Goal: Task Accomplishment & Management: Manage account settings

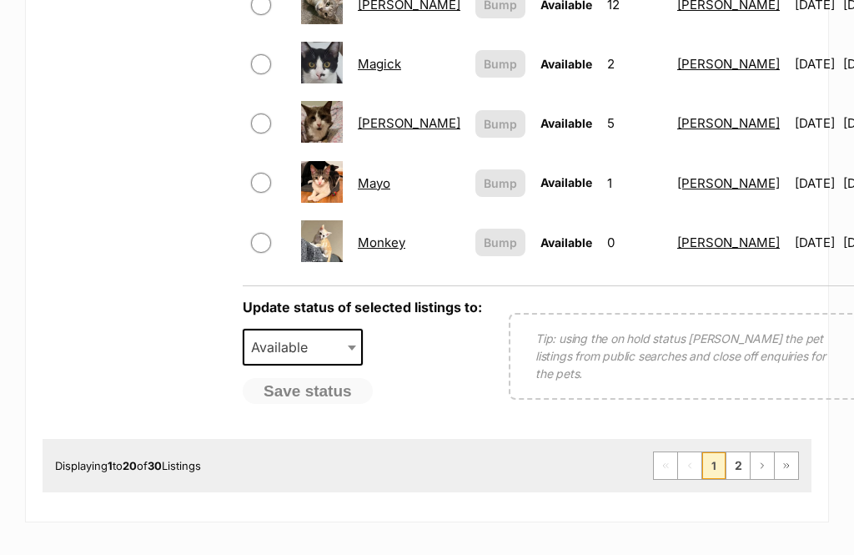
scroll to position [1383, 0]
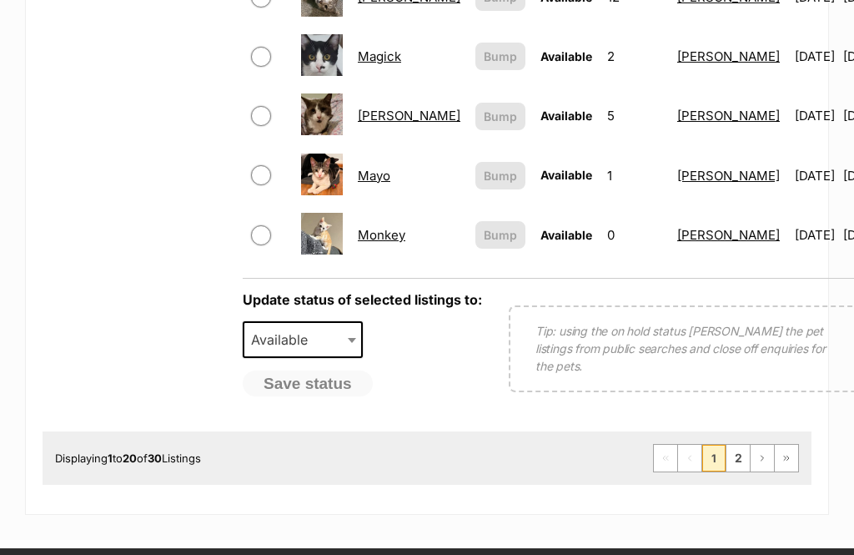
click at [745, 450] on link "2" at bounding box center [738, 458] width 23 height 27
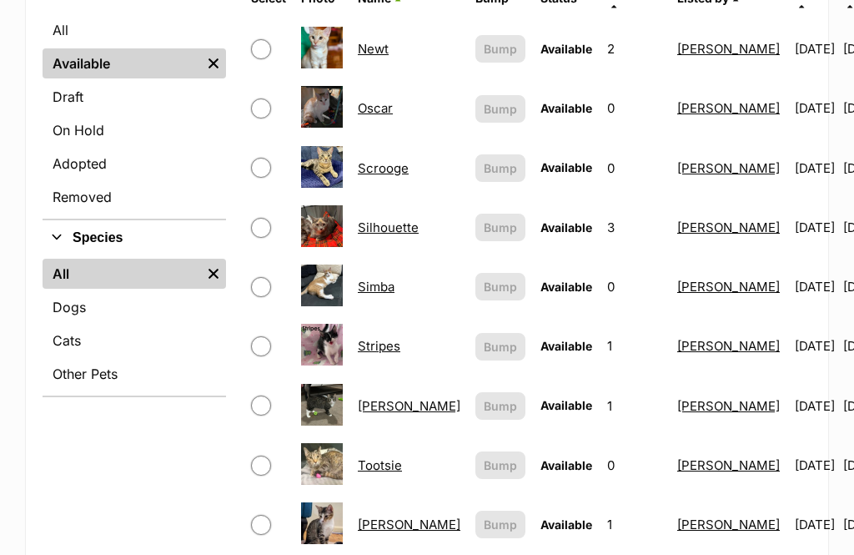
scroll to position [439, 0]
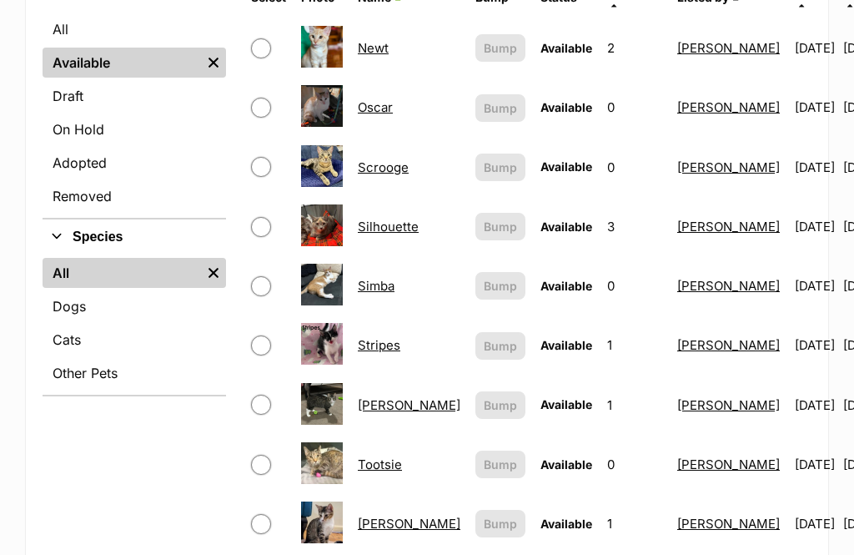
click at [379, 338] on link "Stripes" at bounding box center [379, 346] width 43 height 16
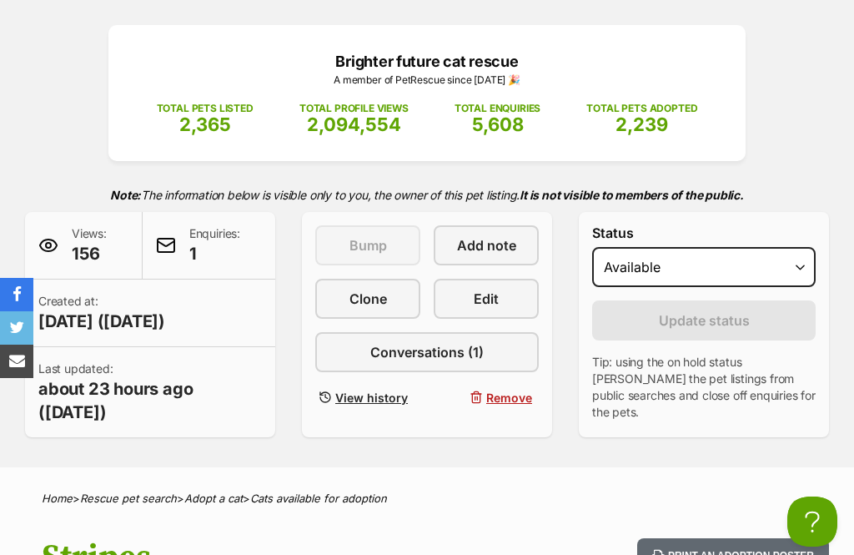
select select "on_hold"
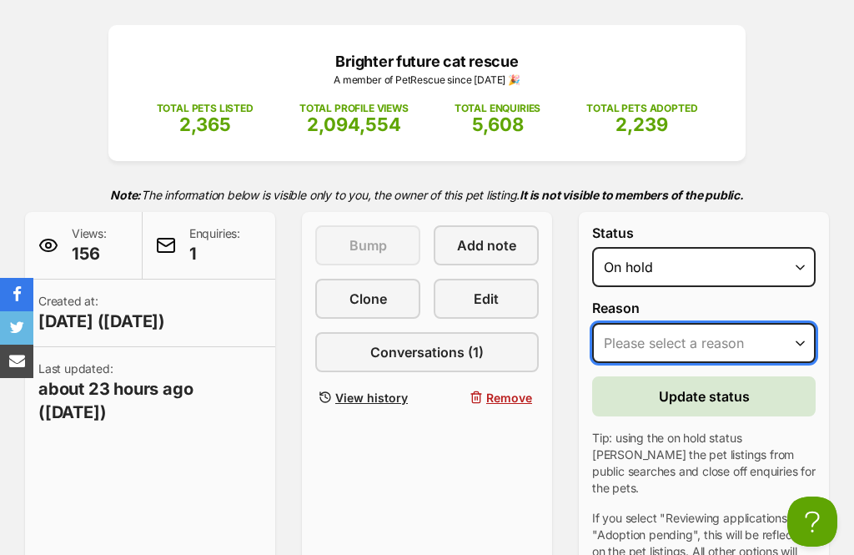
click at [744, 339] on select "Please select a reason Medical reasons Reviewing applications Adoption pending …" at bounding box center [704, 343] width 224 height 40
select select "adoption_pending"
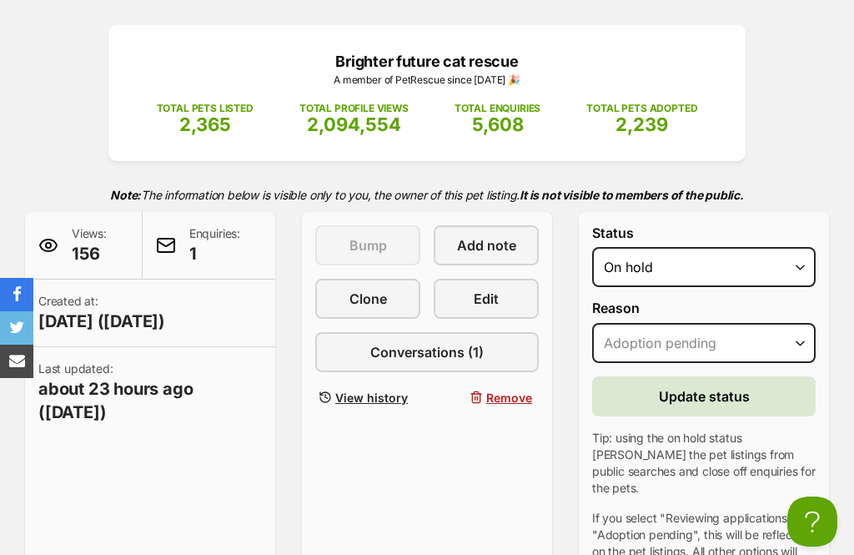
click at [768, 391] on button "Update status" at bounding box center [704, 396] width 224 height 40
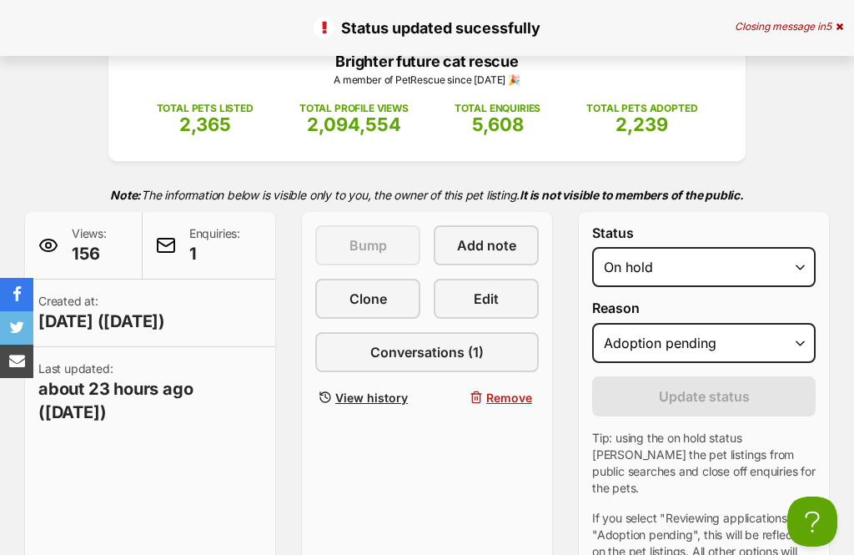
scroll to position [1109, 0]
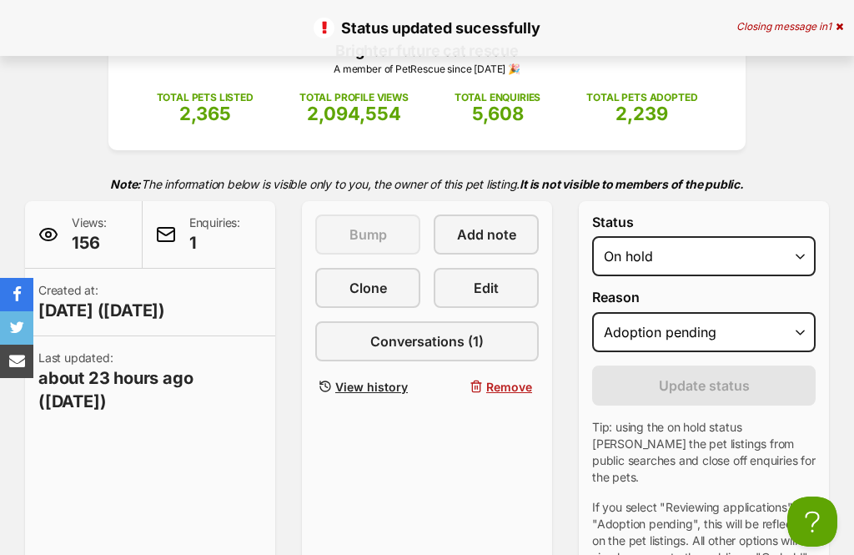
scroll to position [0, 0]
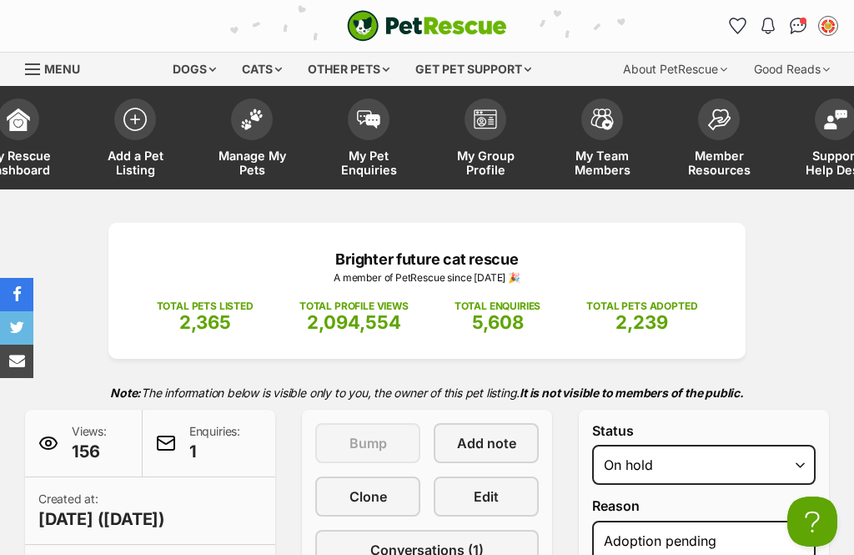
click at [257, 125] on img at bounding box center [251, 119] width 23 height 22
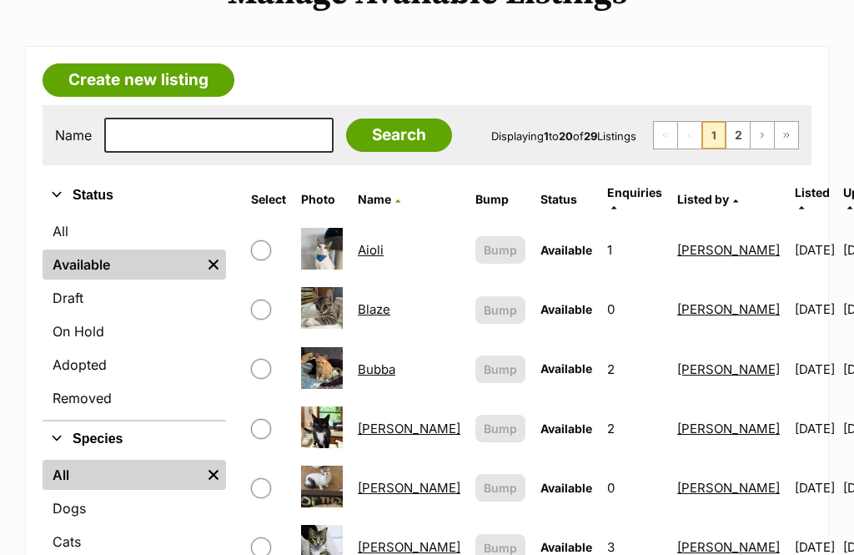
scroll to position [238, 0]
click at [65, 339] on link "On Hold" at bounding box center [135, 331] width 184 height 30
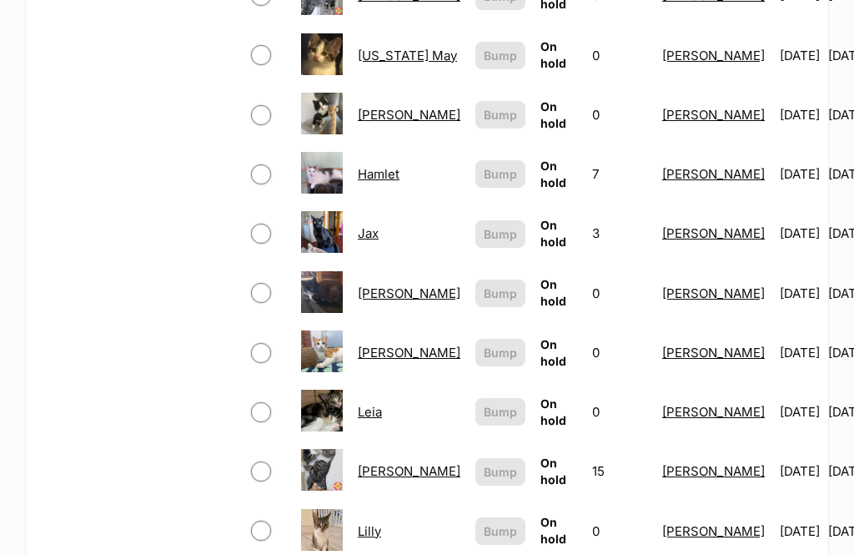
scroll to position [1047, 0]
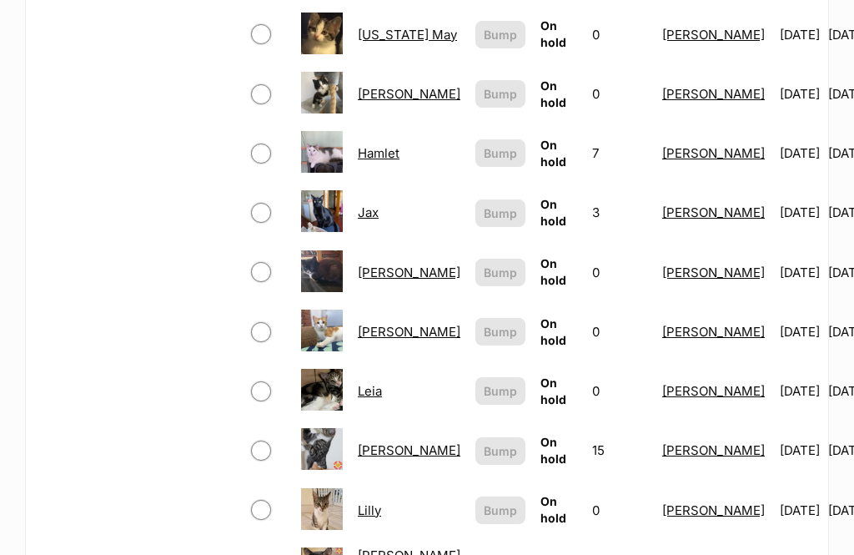
click at [365, 384] on link "Leia" at bounding box center [370, 392] width 24 height 16
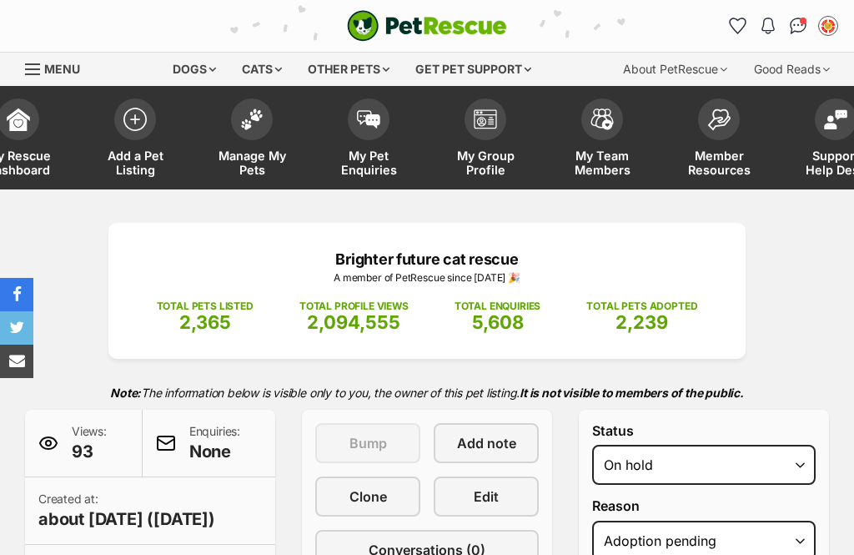
select select "adoption_pending"
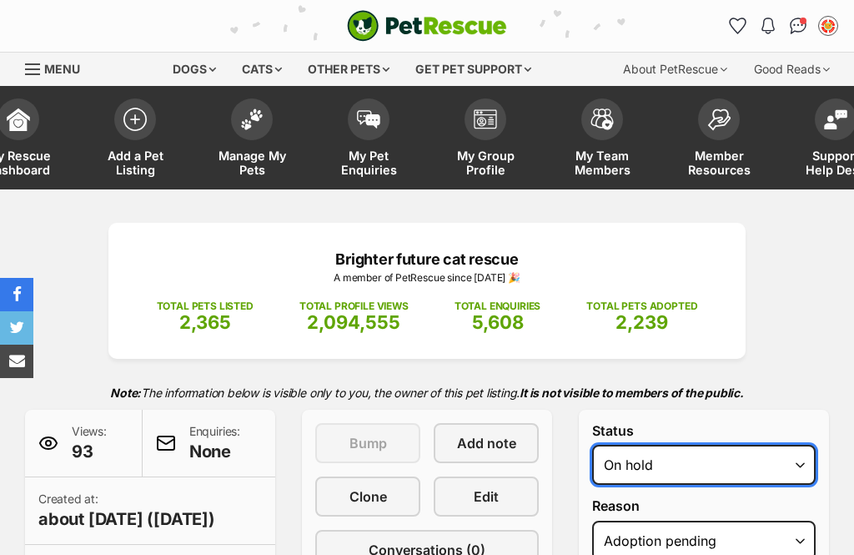
click at [772, 445] on select "Draft Available On hold Adopted" at bounding box center [704, 465] width 224 height 40
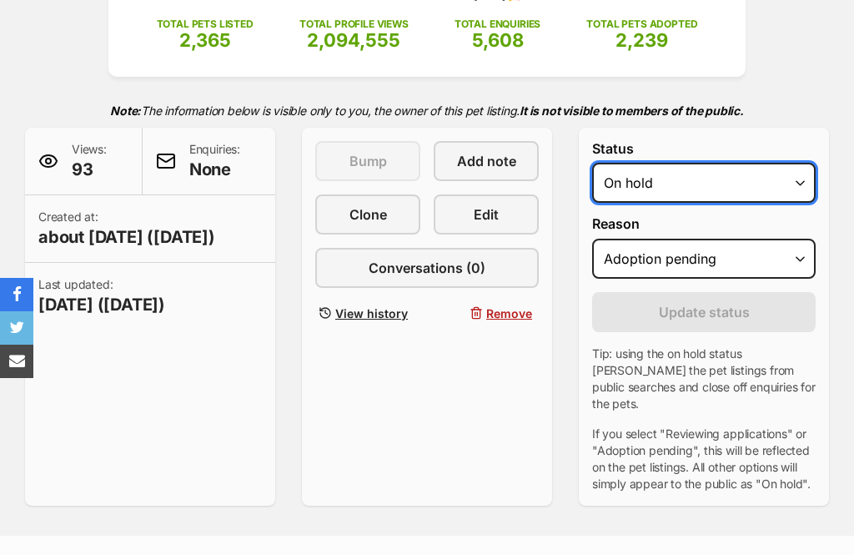
select select "active"
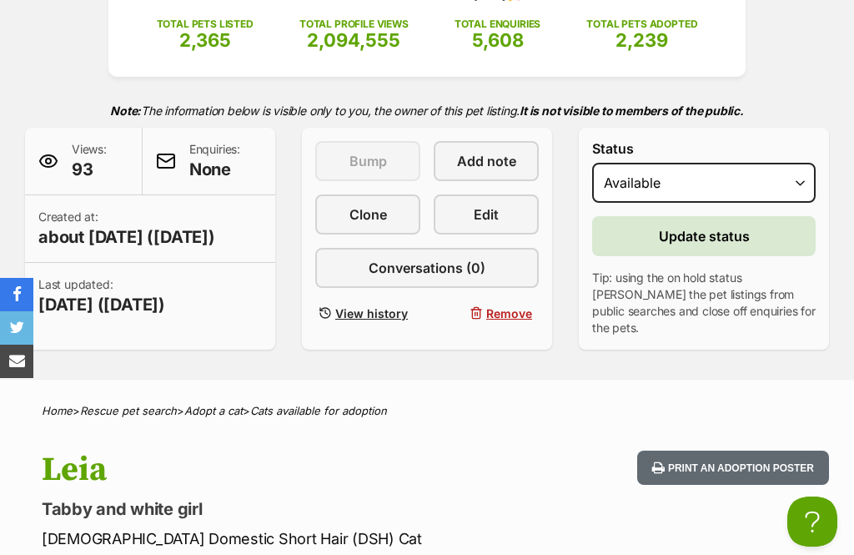
click at [762, 231] on button "Update status" at bounding box center [704, 236] width 224 height 40
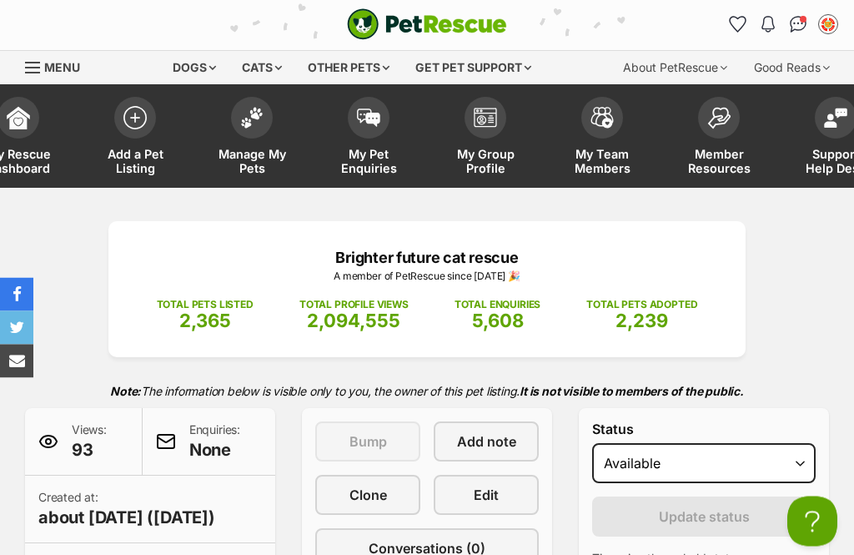
scroll to position [2, 0]
click at [240, 128] on span at bounding box center [252, 118] width 42 height 42
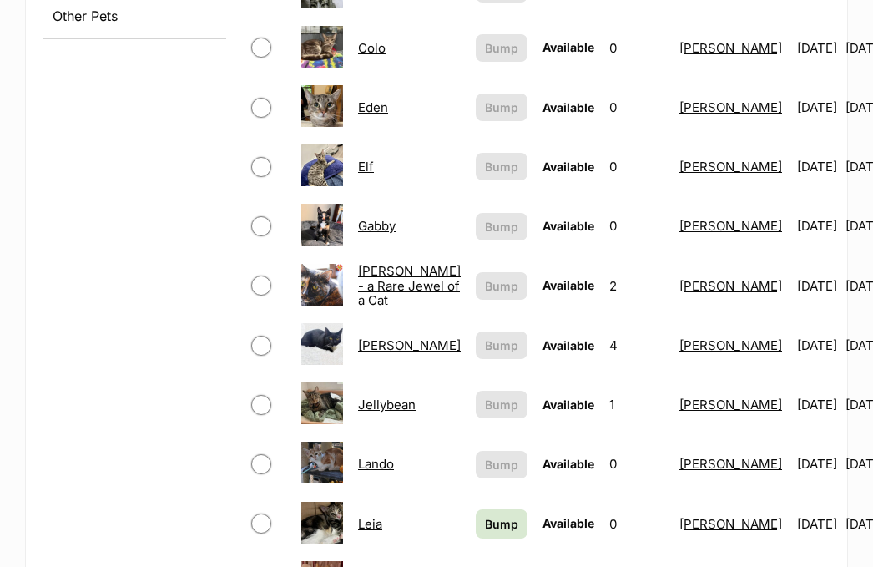
scroll to position [846, 0]
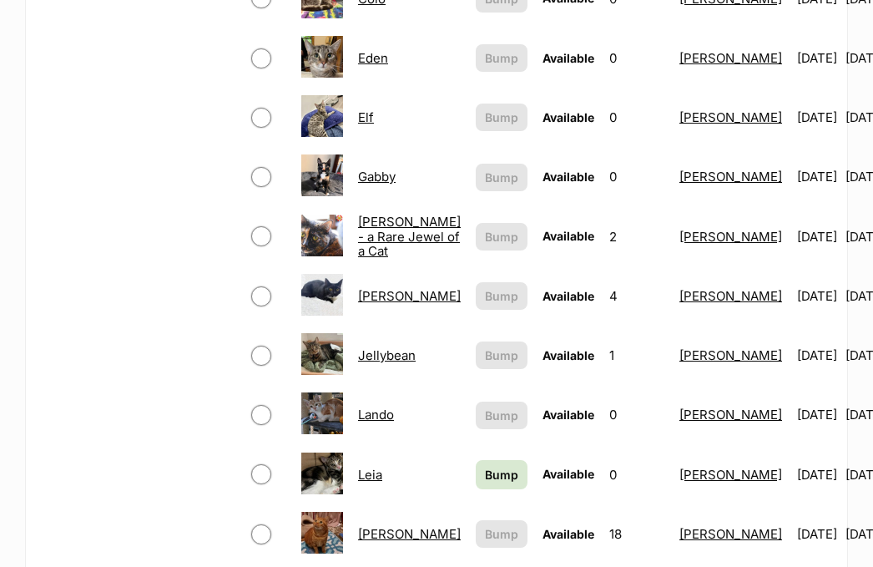
click at [485, 471] on span "Bump" at bounding box center [501, 475] width 33 height 18
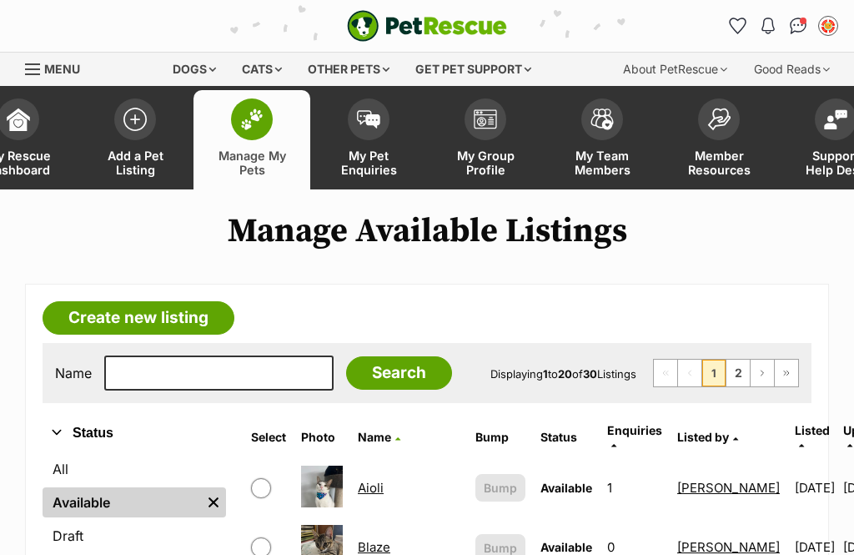
click at [244, 128] on img at bounding box center [251, 119] width 23 height 22
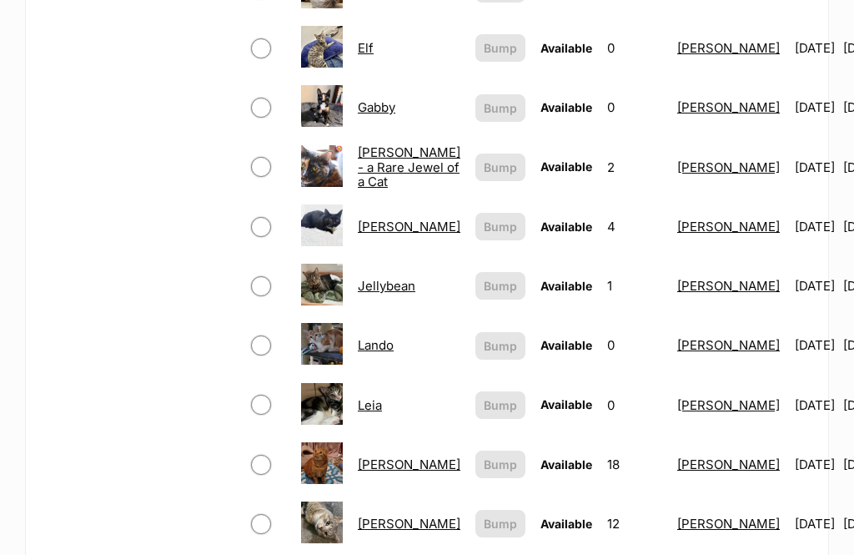
click at [364, 400] on link "Leia" at bounding box center [370, 405] width 24 height 16
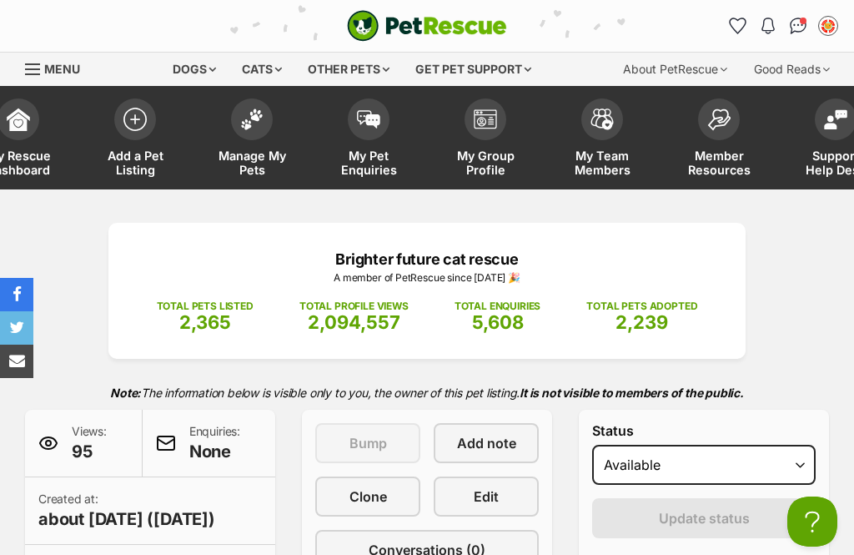
scroll to position [230, 0]
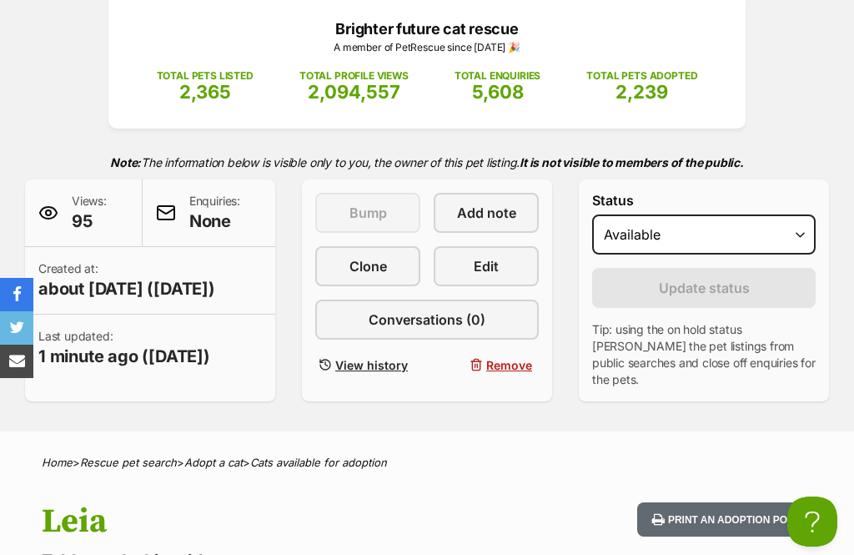
click at [470, 263] on link "Edit" at bounding box center [486, 266] width 105 height 40
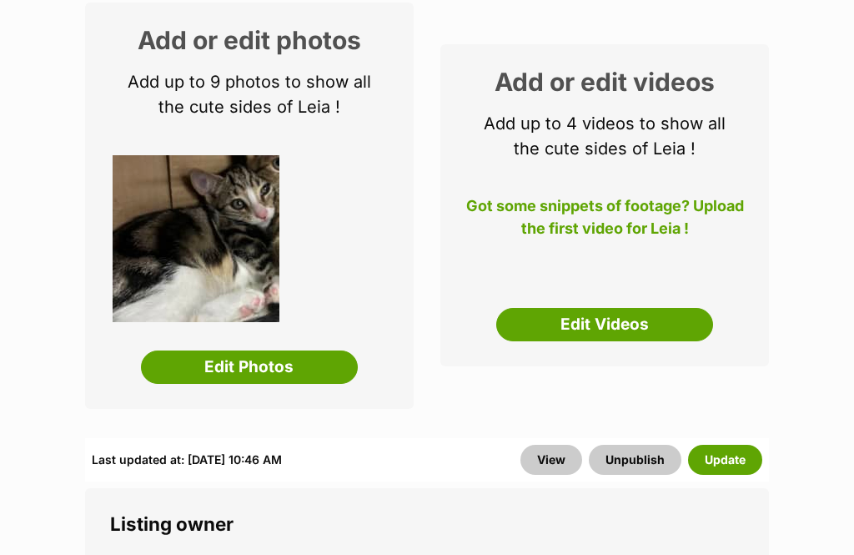
scroll to position [281, 0]
click at [197, 372] on link "Edit Photos" at bounding box center [249, 366] width 217 height 33
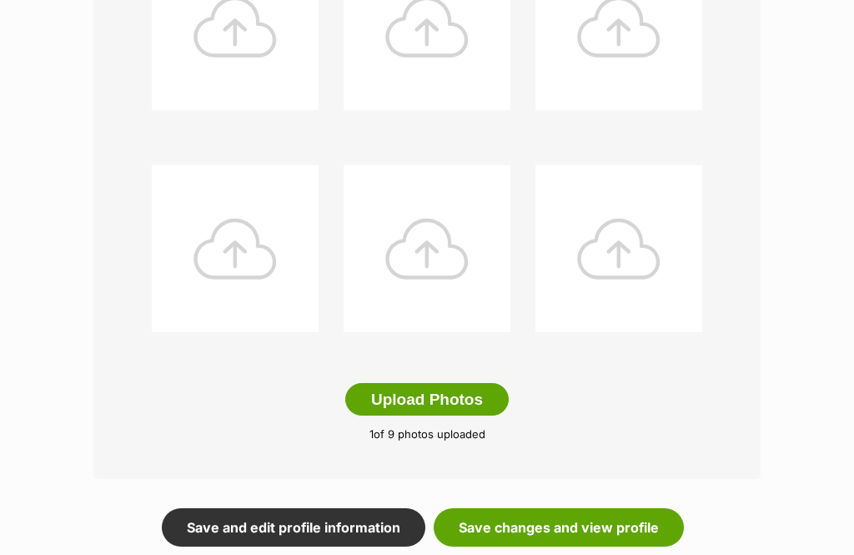
scroll to position [761, 0]
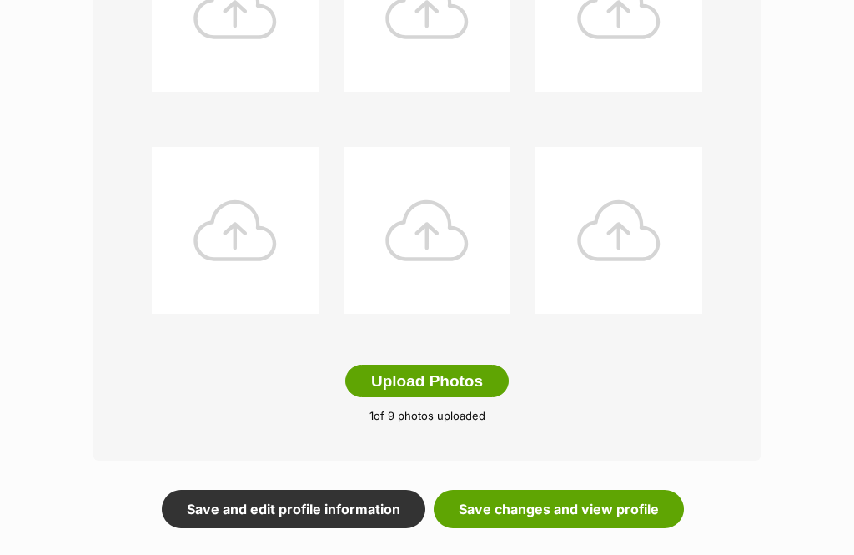
click at [401, 384] on button "Upload Photos" at bounding box center [427, 381] width 164 height 33
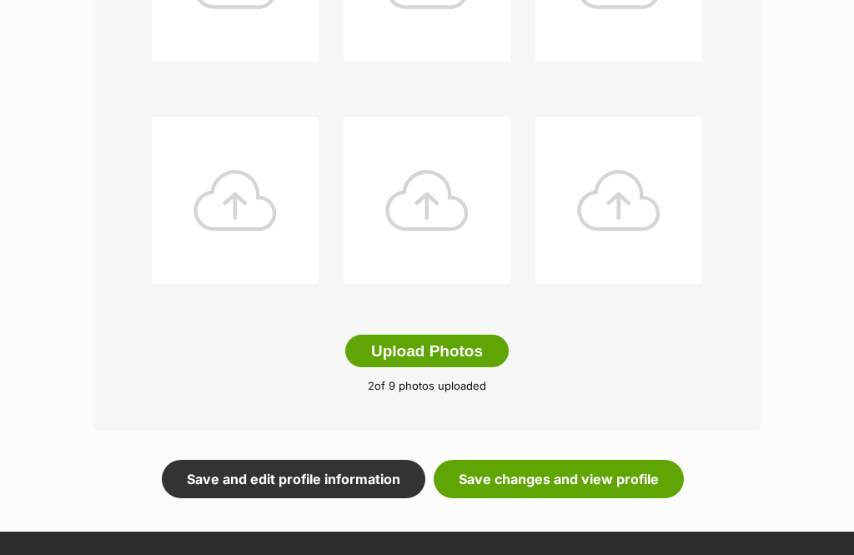
scroll to position [847, 0]
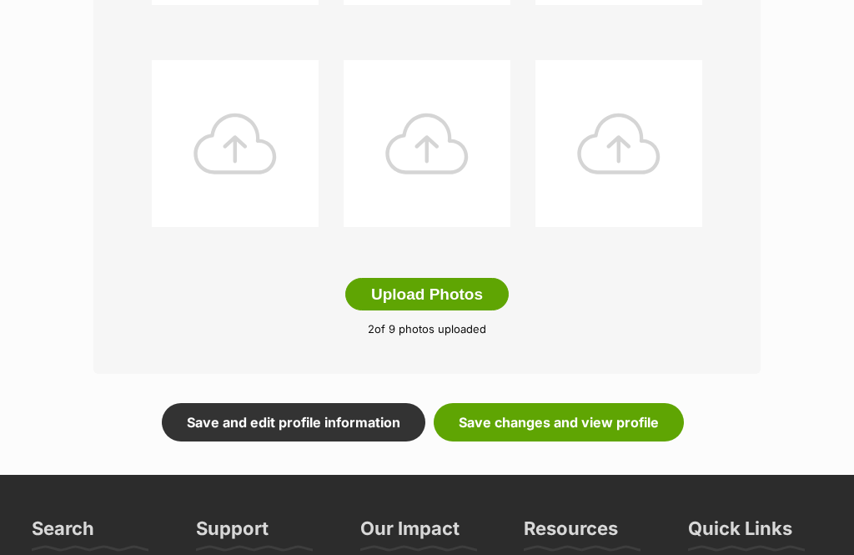
click at [654, 424] on link "Save changes and view profile" at bounding box center [559, 423] width 250 height 38
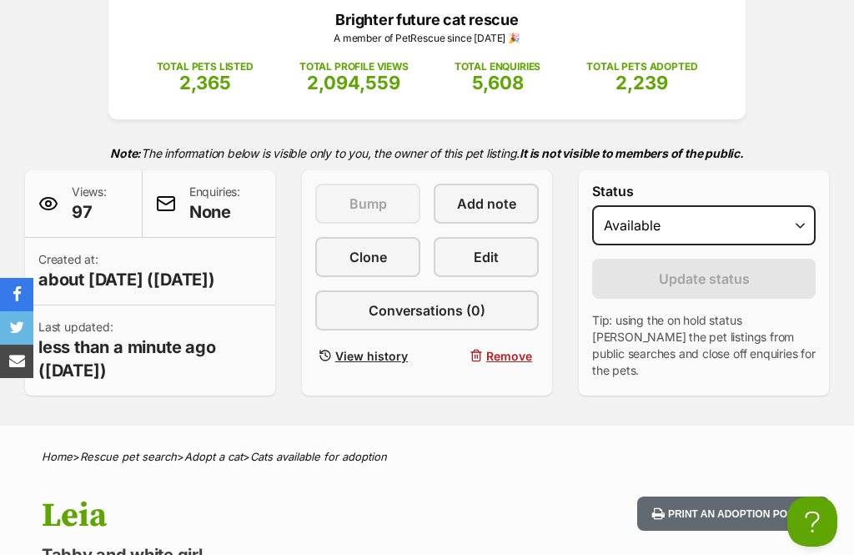
click at [506, 256] on link "Edit" at bounding box center [486, 257] width 105 height 40
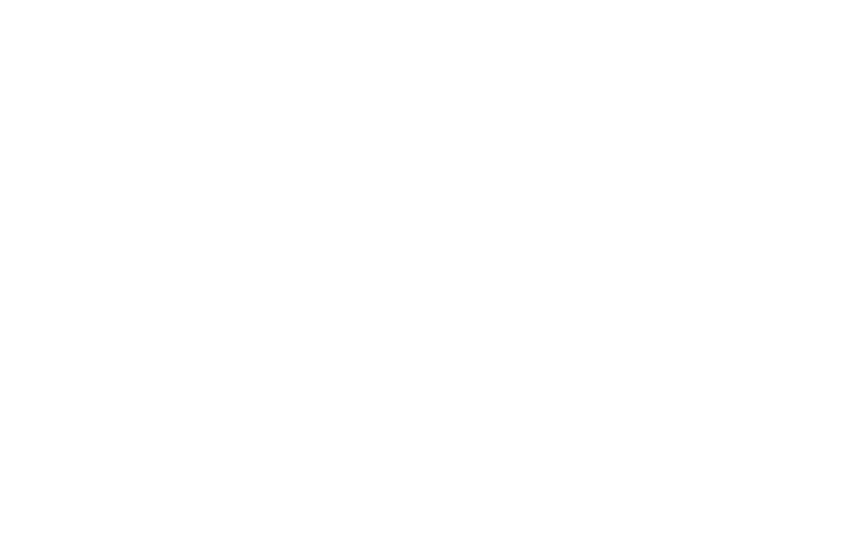
scroll to position [6814, 0]
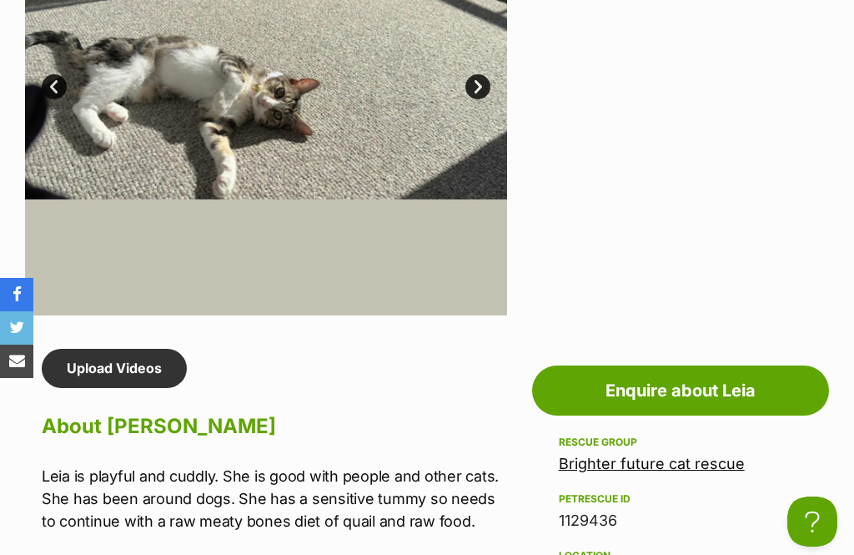
scroll to position [1084, 0]
